Goal: Information Seeking & Learning: Learn about a topic

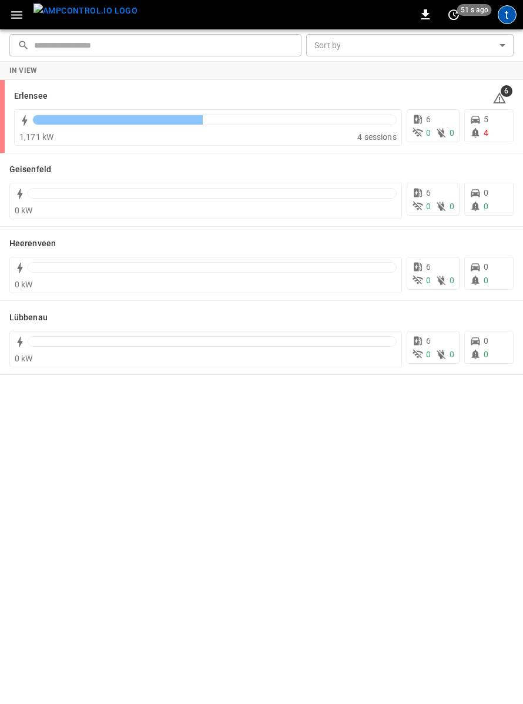
click at [512, 15] on div "t" at bounding box center [507, 14] width 19 height 19
click at [505, 12] on div "t" at bounding box center [507, 14] width 19 height 19
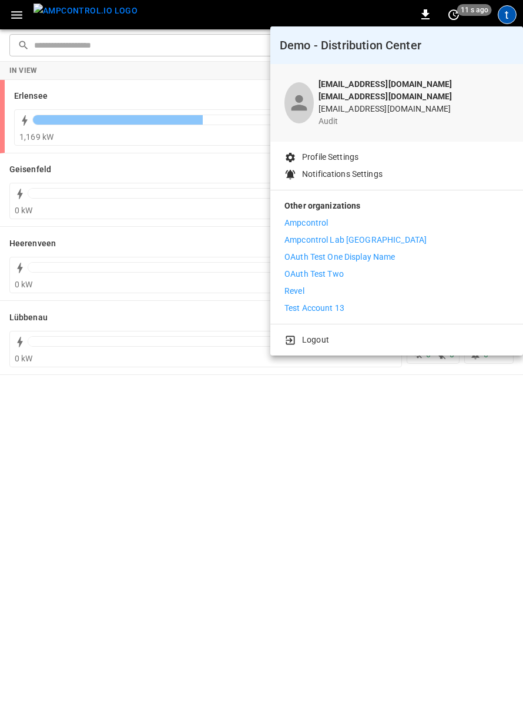
click at [308, 285] on li "Revel" at bounding box center [396, 291] width 224 height 12
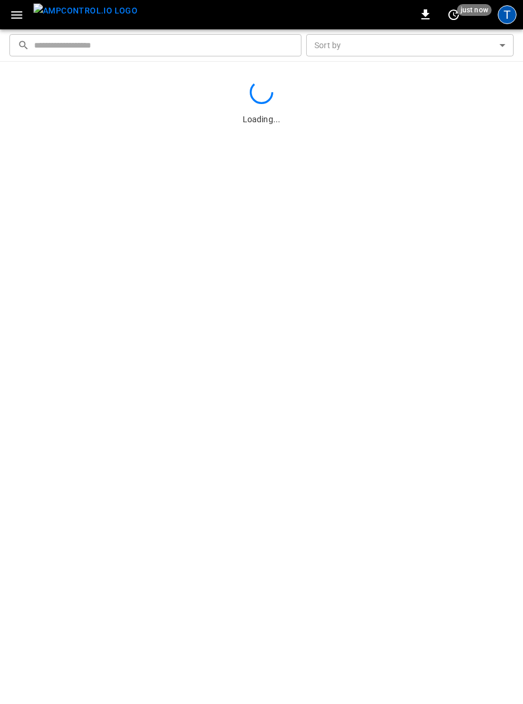
click at [504, 13] on div "T" at bounding box center [507, 14] width 19 height 19
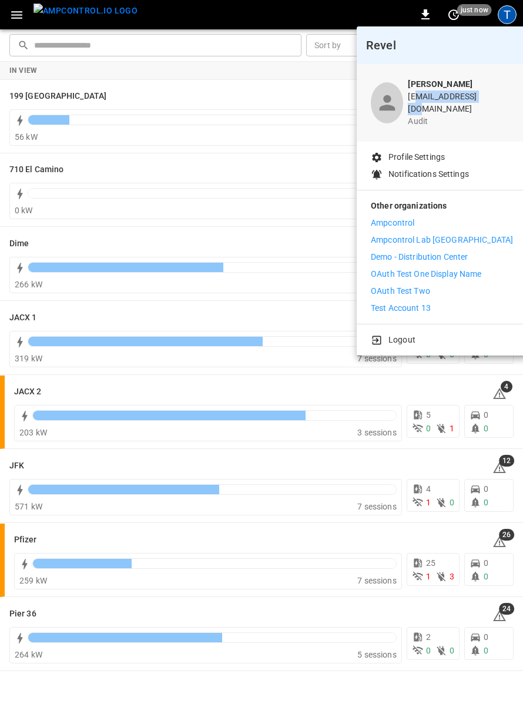
drag, startPoint x: 424, startPoint y: 100, endPoint x: 493, endPoint y: 94, distance: 69.6
click at [493, 94] on p "thiago@ampcontrol.io" at bounding box center [460, 102] width 105 height 25
click at [488, 96] on p "thiago@ampcontrol.io" at bounding box center [460, 102] width 105 height 25
drag, startPoint x: 421, startPoint y: 96, endPoint x: 485, endPoint y: 97, distance: 64.0
click at [485, 97] on p "thiago@ampcontrol.io" at bounding box center [460, 102] width 105 height 25
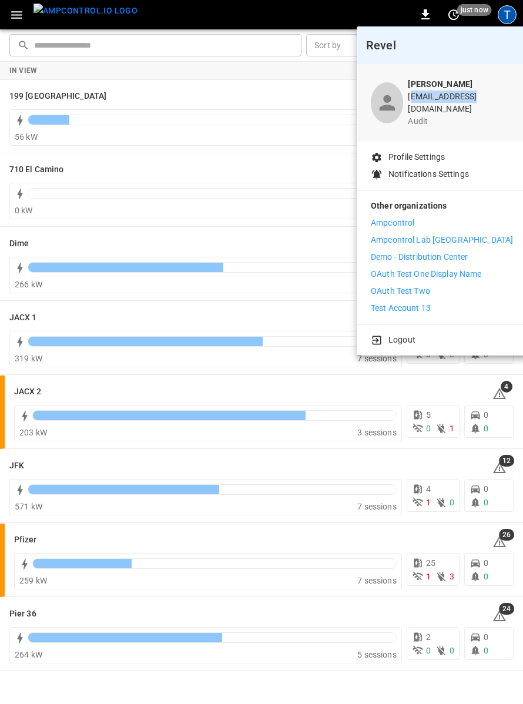
click at [496, 97] on p "thiago@ampcontrol.io" at bounding box center [460, 102] width 105 height 25
click at [402, 334] on p "Logout" at bounding box center [401, 340] width 27 height 12
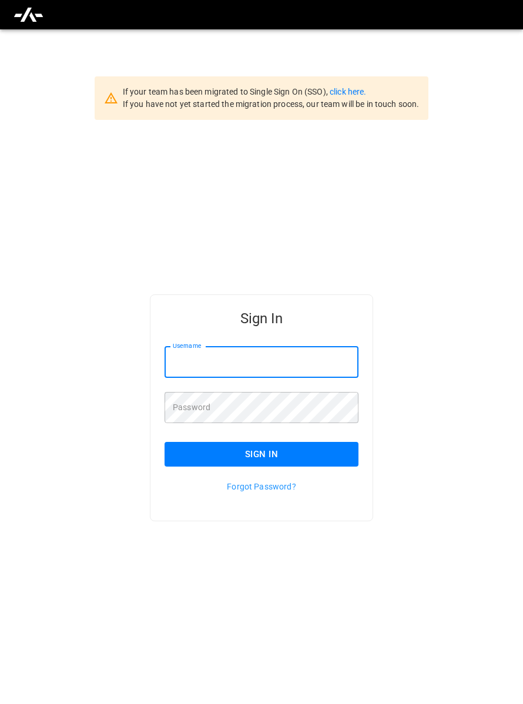
click at [287, 365] on input "Username" at bounding box center [261, 362] width 194 height 31
type input "**********"
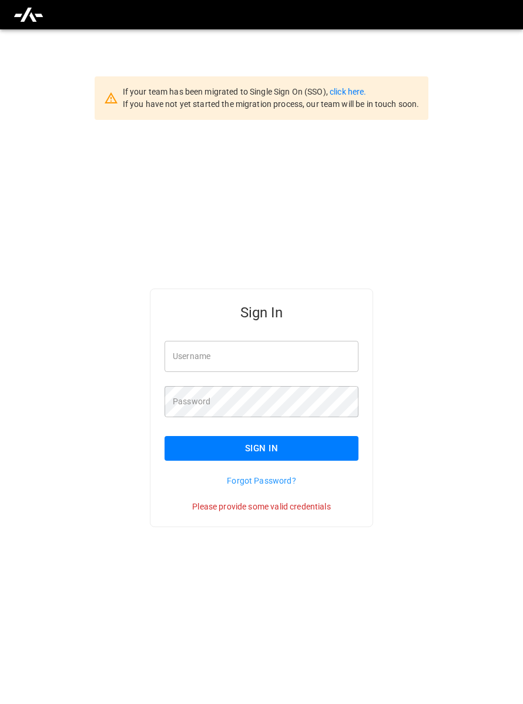
click at [270, 359] on input "Username" at bounding box center [261, 356] width 194 height 31
type input "**********"
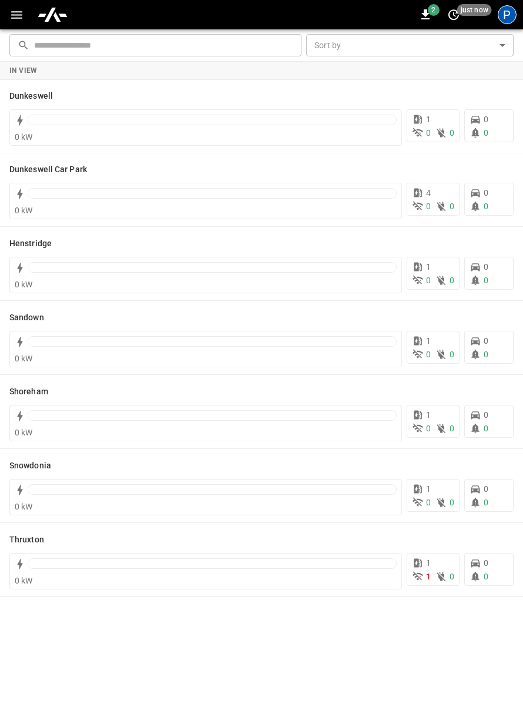
click at [512, 18] on div "P" at bounding box center [507, 14] width 19 height 19
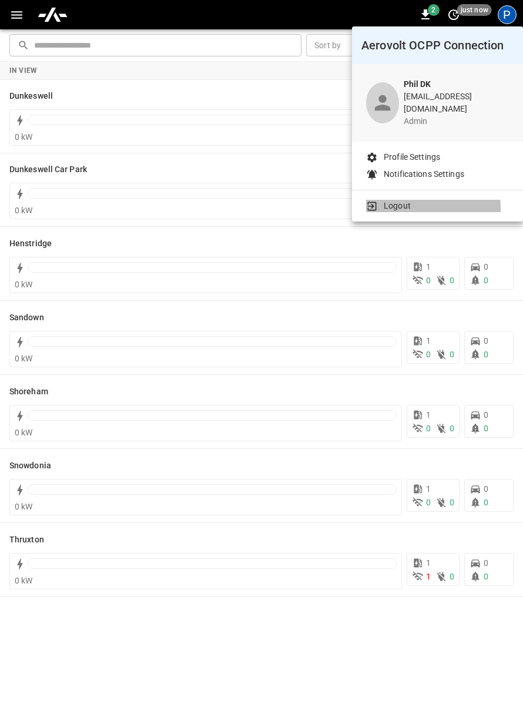
click at [395, 201] on p "Logout" at bounding box center [397, 206] width 27 height 12
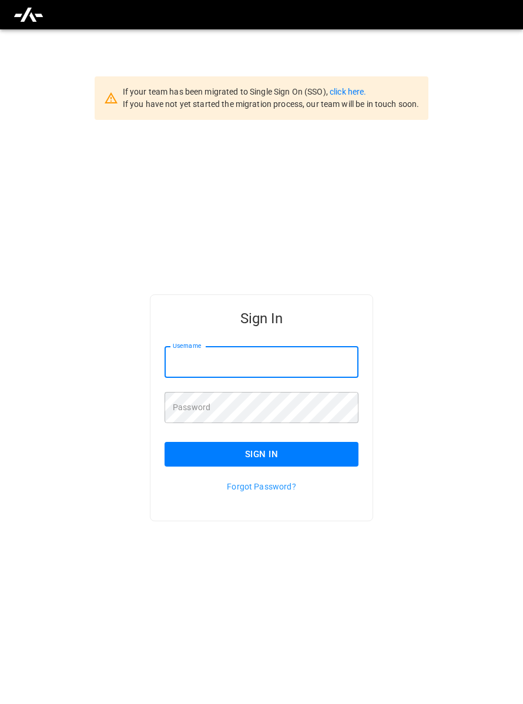
click at [214, 362] on input "Username" at bounding box center [261, 362] width 194 height 31
type input "**********"
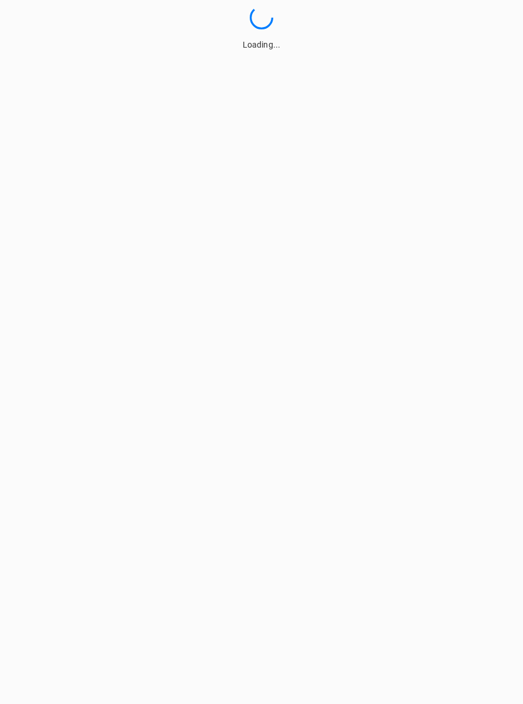
click at [338, 14] on div "Loading..." at bounding box center [261, 28] width 523 height 45
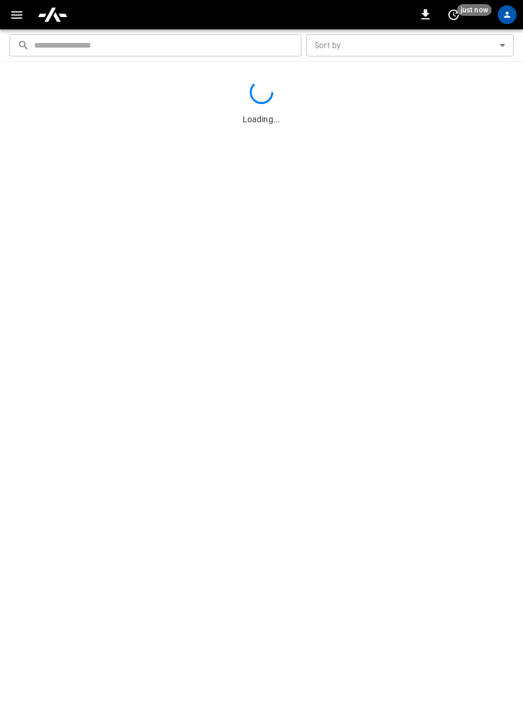
click at [368, 15] on div "0 just now" at bounding box center [261, 14] width 523 height 29
click at [379, 12] on div "0 just now A" at bounding box center [261, 14] width 523 height 29
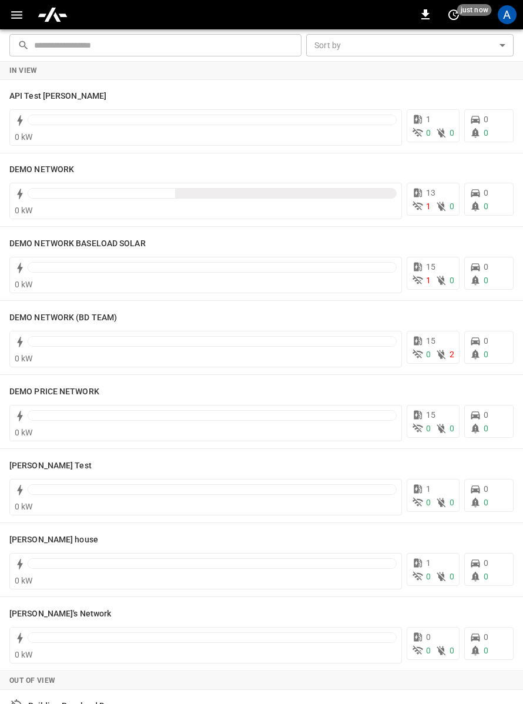
click at [332, 61] on div "​ ​ Sort by ​ Sort by" at bounding box center [261, 45] width 523 height 32
click at [352, 66] on div "In View" at bounding box center [261, 71] width 523 height 18
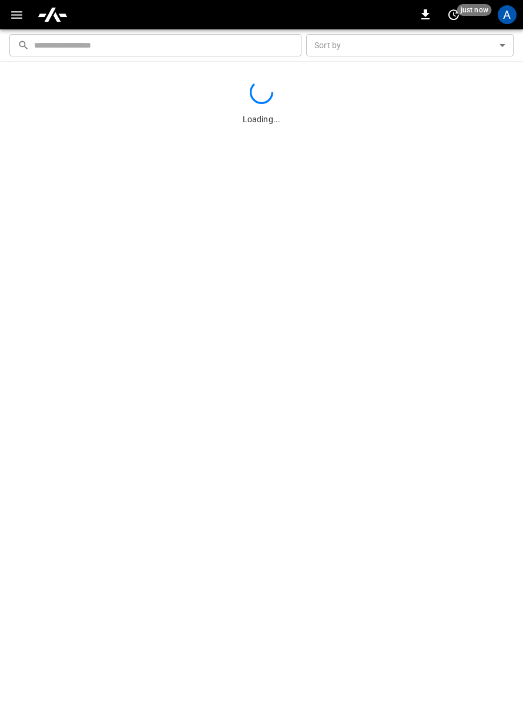
click at [396, 67] on div "Loading..." at bounding box center [261, 383] width 523 height 642
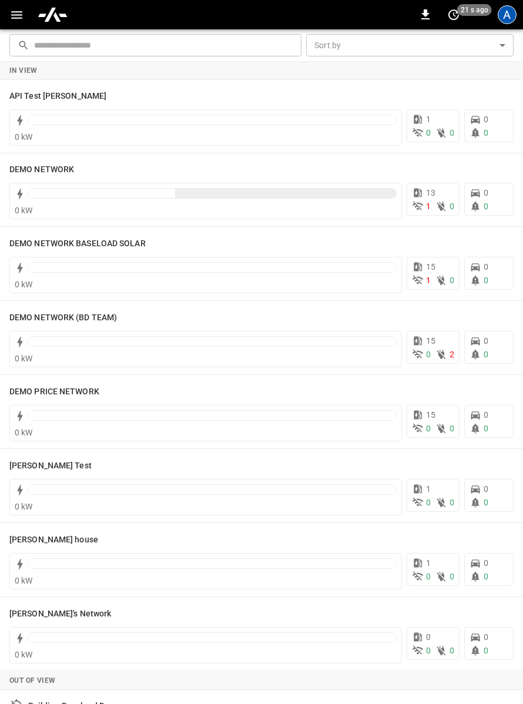
click at [505, 17] on div "A" at bounding box center [507, 14] width 19 height 19
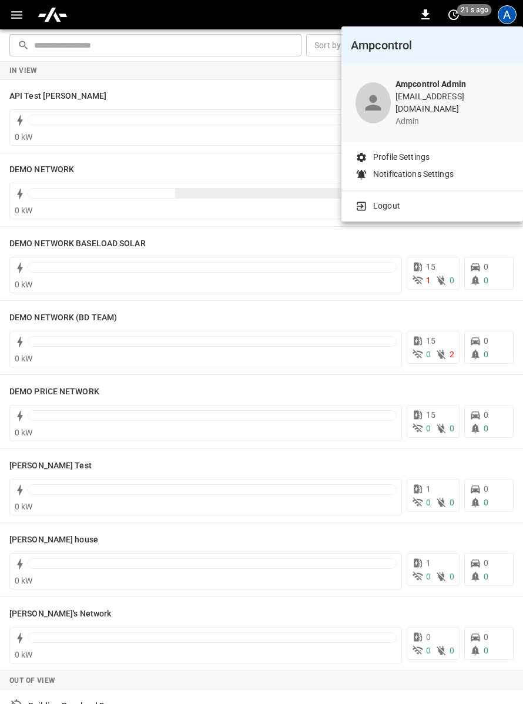
click at [391, 200] on p "Logout" at bounding box center [386, 206] width 27 height 12
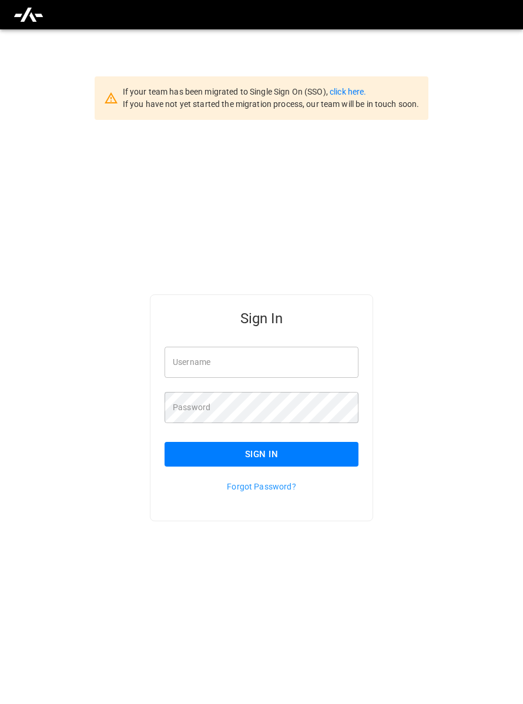
click at [432, 45] on div "If your team has been migrated to Single Sign On (SSO), click here. If you have…" at bounding box center [261, 381] width 523 height 704
click at [232, 358] on input "Username" at bounding box center [261, 362] width 194 height 31
type input "*"
type input "**********"
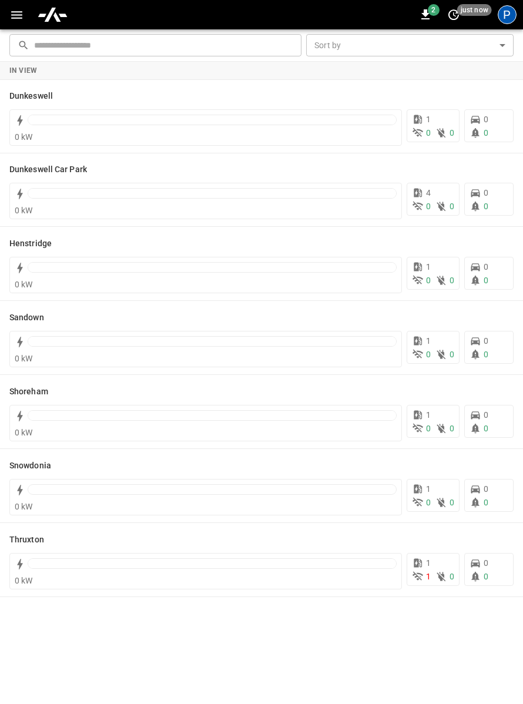
click at [508, 18] on div "P" at bounding box center [507, 14] width 19 height 19
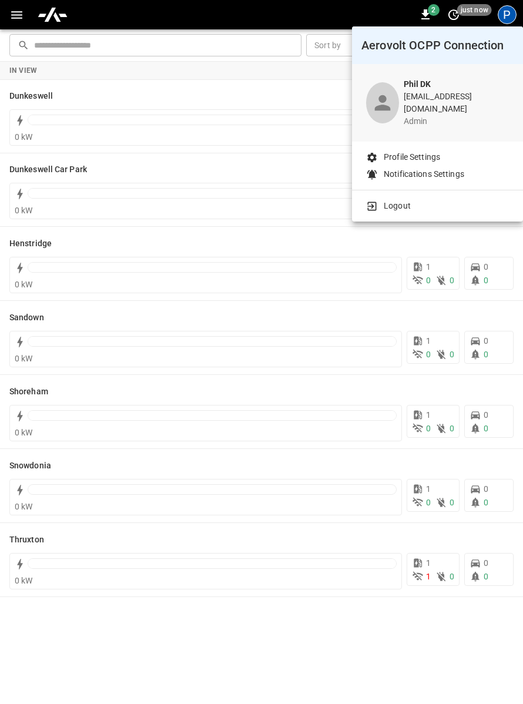
click at [354, 11] on div at bounding box center [261, 352] width 523 height 704
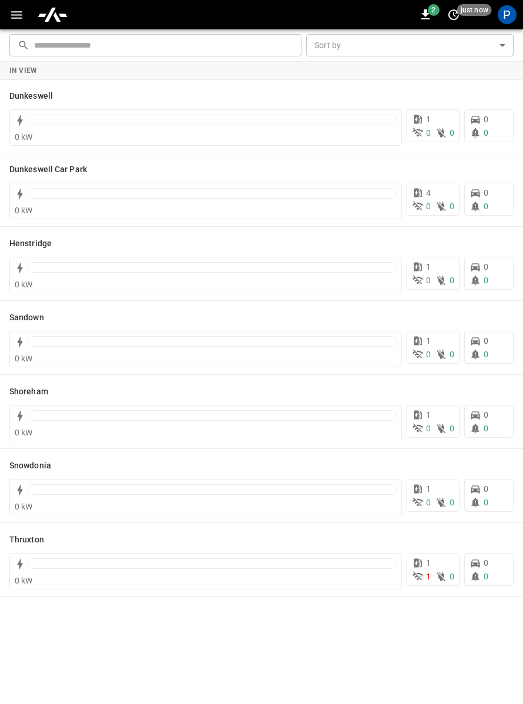
click at [16, 19] on icon "button" at bounding box center [16, 15] width 15 height 15
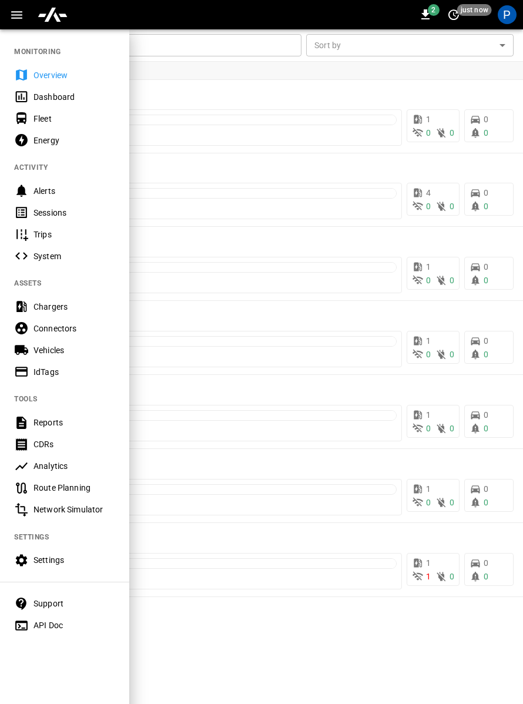
click at [42, 600] on div "Support" at bounding box center [74, 603] width 82 height 12
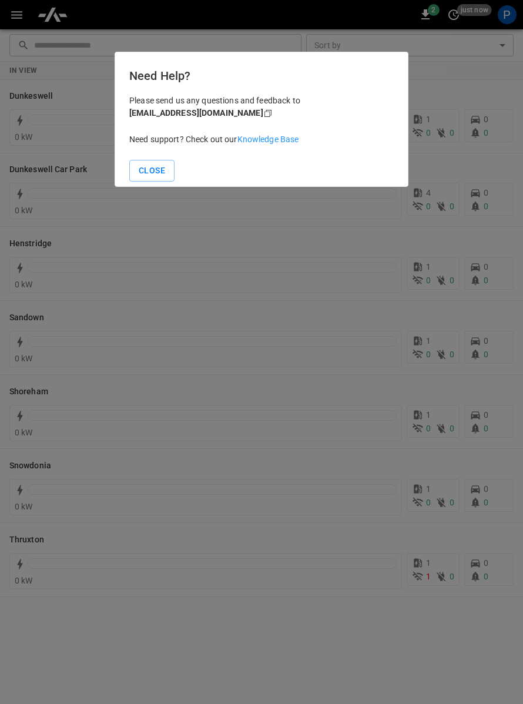
click at [281, 142] on link "Knowledge Base" at bounding box center [268, 139] width 62 height 9
click at [389, 72] on h6 "Need Help?" at bounding box center [261, 75] width 264 height 19
click at [152, 169] on button "Close" at bounding box center [151, 171] width 45 height 22
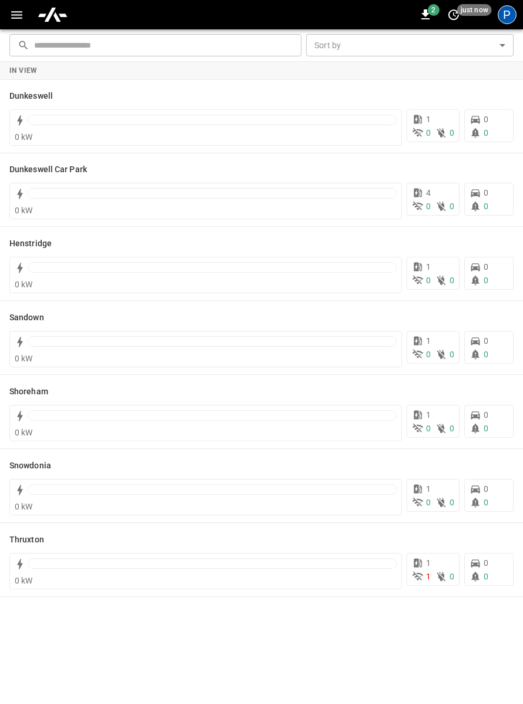
click at [508, 18] on div "P" at bounding box center [507, 14] width 19 height 19
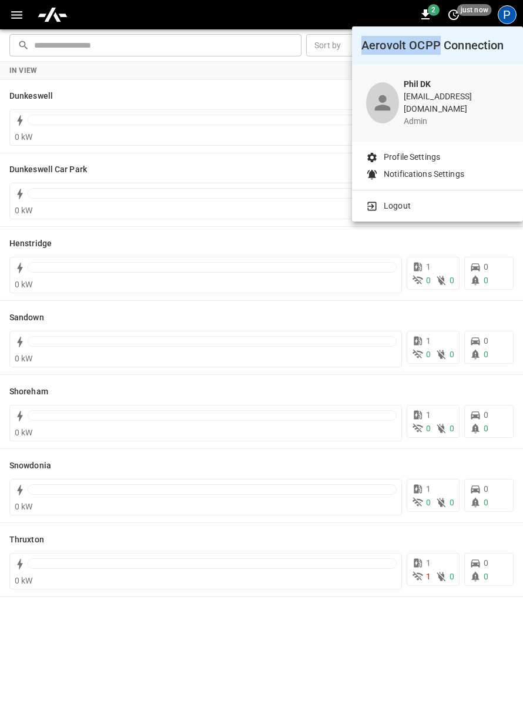
copy h6 "Aerovolt OCPP"
drag, startPoint x: 363, startPoint y: 45, endPoint x: 439, endPoint y: 49, distance: 76.5
click at [439, 49] on h6 "Aerovolt OCPP Connection" at bounding box center [437, 45] width 152 height 19
